Goal: Transaction & Acquisition: Book appointment/travel/reservation

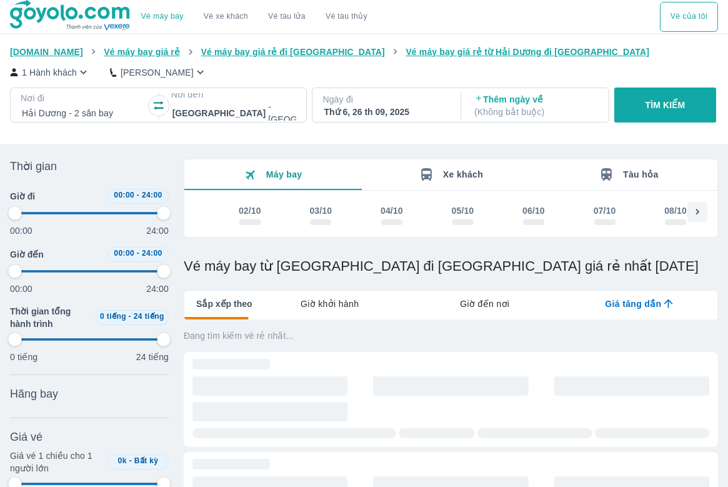
type input "97.9166666666667"
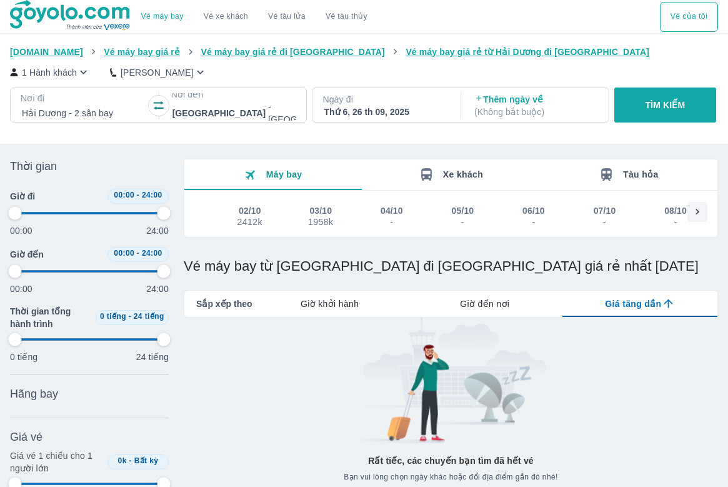
type input "97.9166666666667"
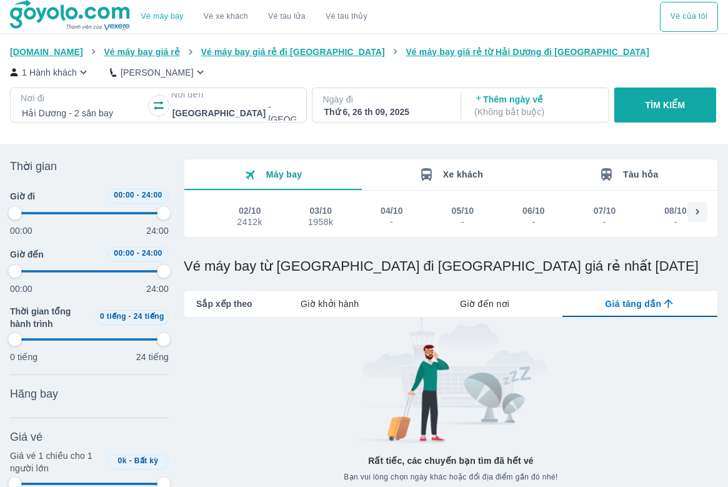
type input "97.9166666666667"
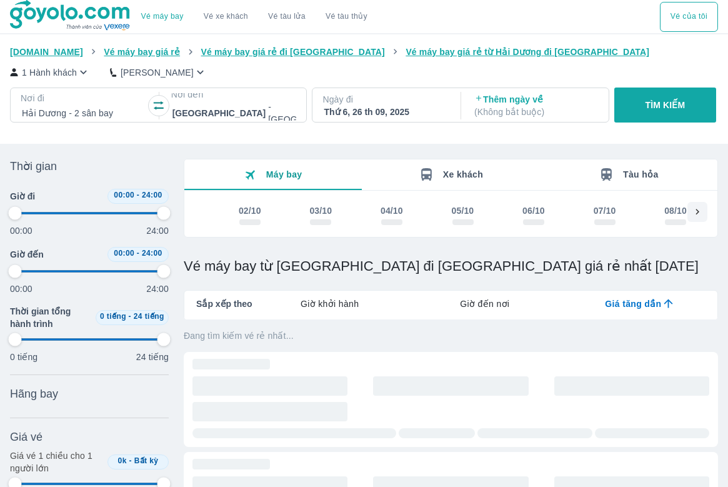
type input "97.9166666666667"
